Goal: Communication & Community: Answer question/provide support

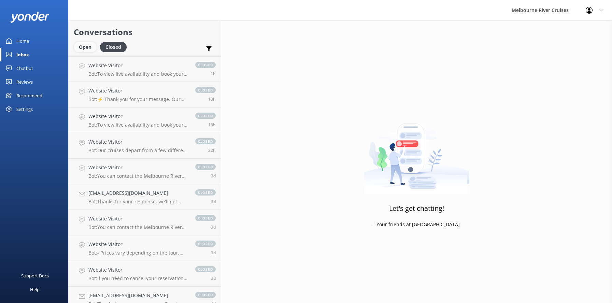
drag, startPoint x: 0, startPoint y: 0, endPoint x: 83, endPoint y: 47, distance: 95.1
click at [83, 47] on div "Open" at bounding box center [85, 47] width 23 height 10
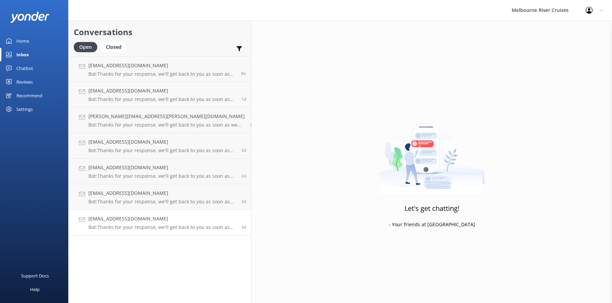
click at [113, 223] on div "[EMAIL_ADDRESS][DOMAIN_NAME] Bot: Thanks for your response, we'll get back to y…" at bounding box center [162, 222] width 148 height 15
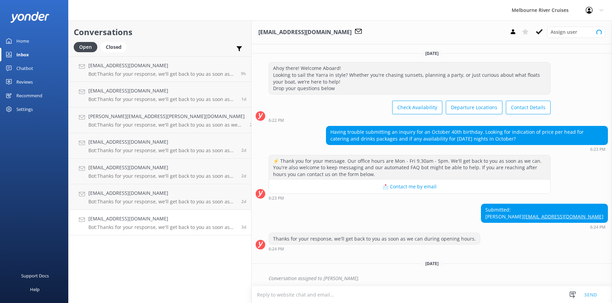
scroll to position [8, 0]
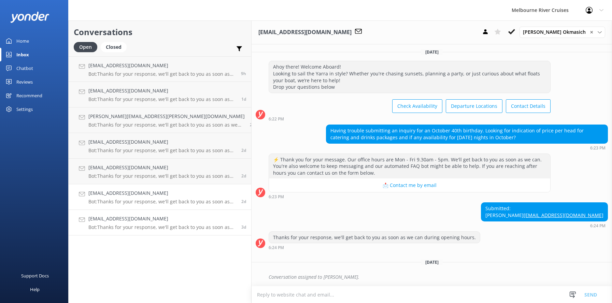
click at [109, 196] on h4 "[EMAIL_ADDRESS][DOMAIN_NAME]" at bounding box center [162, 193] width 148 height 8
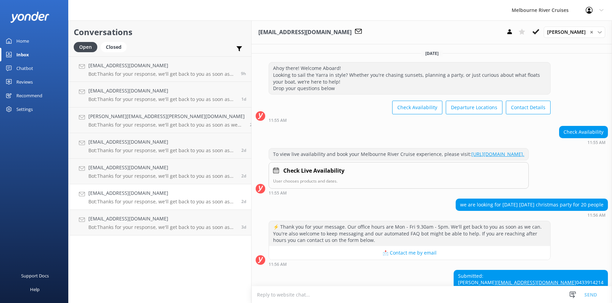
scroll to position [70, 0]
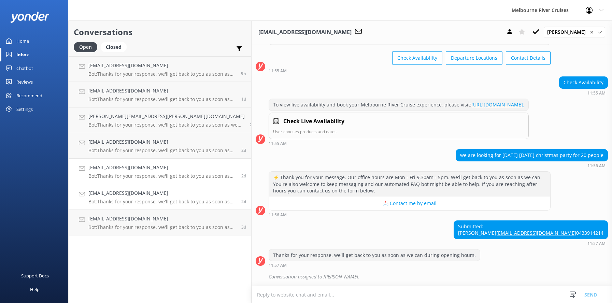
click at [108, 169] on h4 "[EMAIL_ADDRESS][DOMAIN_NAME]" at bounding box center [162, 168] width 148 height 8
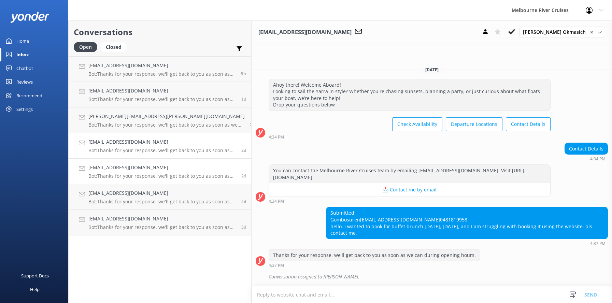
click at [105, 145] on h4 "[EMAIL_ADDRESS][DOMAIN_NAME]" at bounding box center [162, 142] width 148 height 8
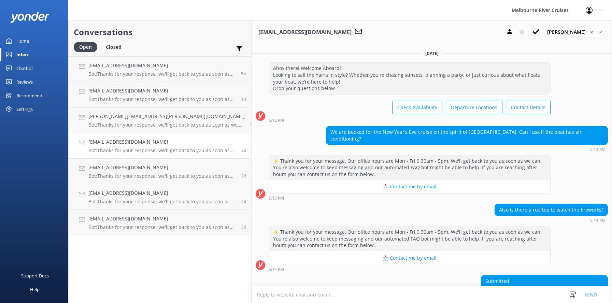
scroll to position [72, 0]
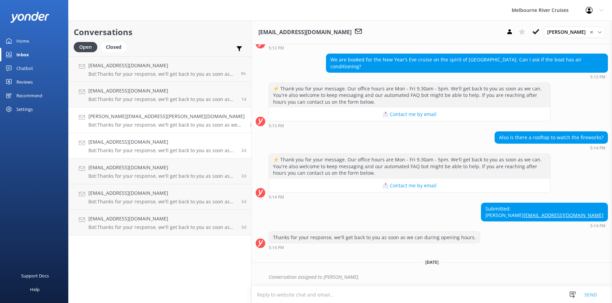
click at [95, 120] on h4 "[PERSON_NAME][EMAIL_ADDRESS][PERSON_NAME][DOMAIN_NAME]" at bounding box center [166, 117] width 156 height 8
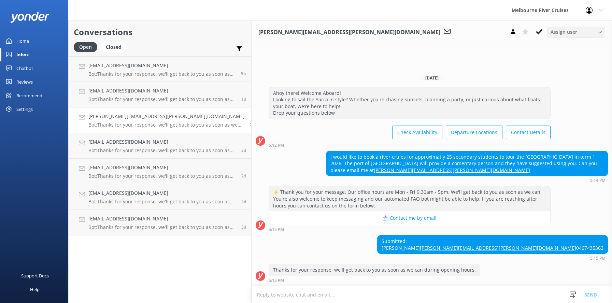
click at [598, 33] on icon at bounding box center [599, 32] width 4 height 4
click at [556, 135] on div "Inna" at bounding box center [554, 134] width 9 height 7
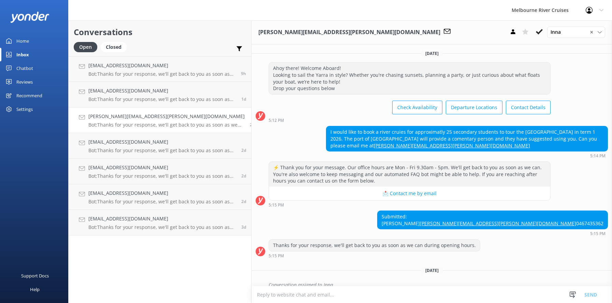
scroll to position [21, 0]
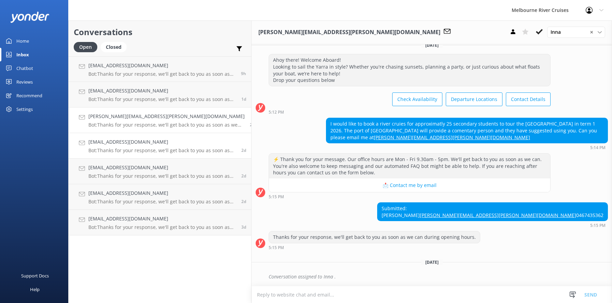
click at [111, 145] on h4 "[EMAIL_ADDRESS][DOMAIN_NAME]" at bounding box center [162, 142] width 148 height 8
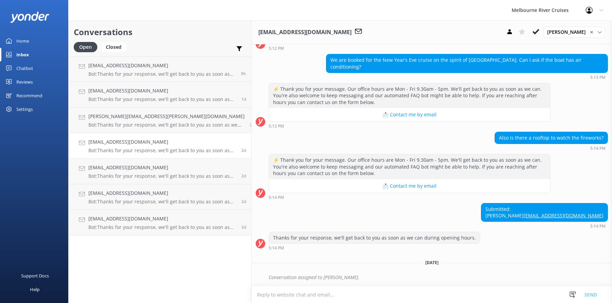
scroll to position [72, 0]
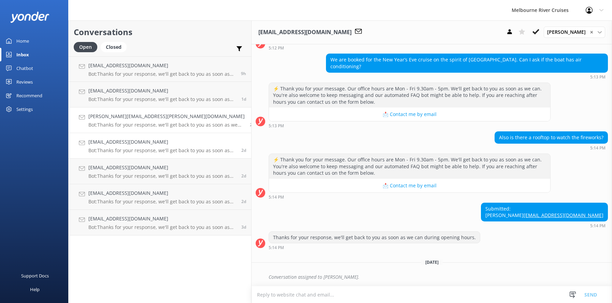
click at [106, 117] on h4 "[PERSON_NAME][EMAIL_ADDRESS][PERSON_NAME][DOMAIN_NAME]" at bounding box center [166, 117] width 156 height 8
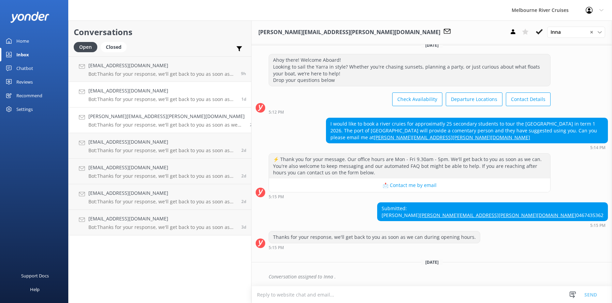
click at [101, 94] on h4 "[EMAIL_ADDRESS][DOMAIN_NAME]" at bounding box center [162, 91] width 148 height 8
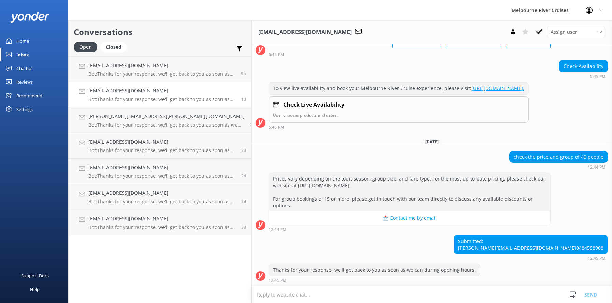
scroll to position [79, 0]
click at [599, 31] on icon at bounding box center [599, 32] width 4 height 4
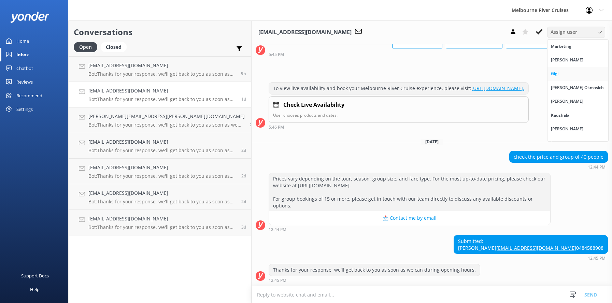
scroll to position [9, 0]
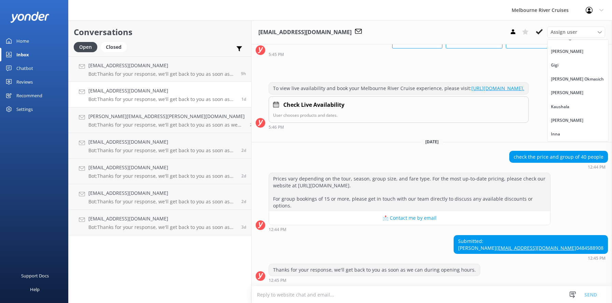
click at [558, 136] on div "Inna" at bounding box center [554, 134] width 9 height 7
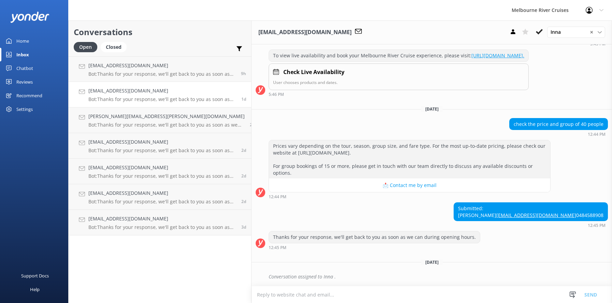
click at [110, 89] on h4 "[EMAIL_ADDRESS][DOMAIN_NAME]" at bounding box center [162, 91] width 148 height 8
click at [107, 67] on h4 "[EMAIL_ADDRESS][DOMAIN_NAME]" at bounding box center [161, 66] width 147 height 8
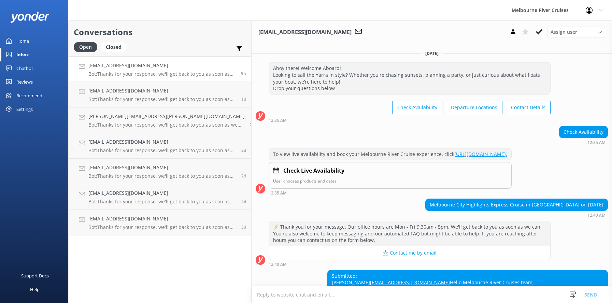
scroll to position [148, 0]
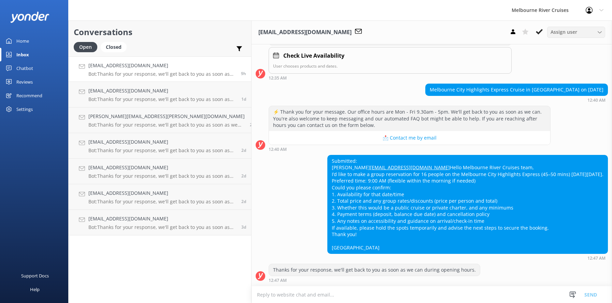
click at [600, 31] on icon at bounding box center [599, 32] width 4 height 4
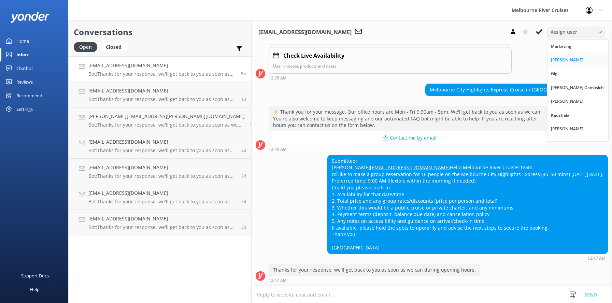
click at [564, 61] on div "[PERSON_NAME]" at bounding box center [566, 60] width 32 height 7
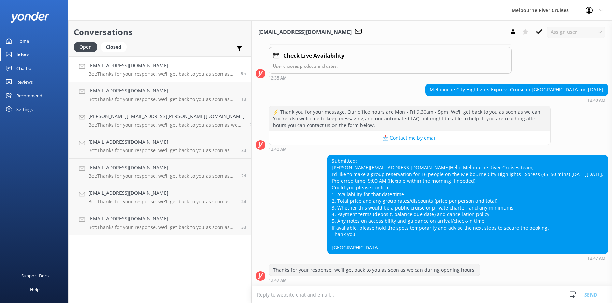
scroll to position [163, 0]
